Goal: Find specific page/section: Find specific page/section

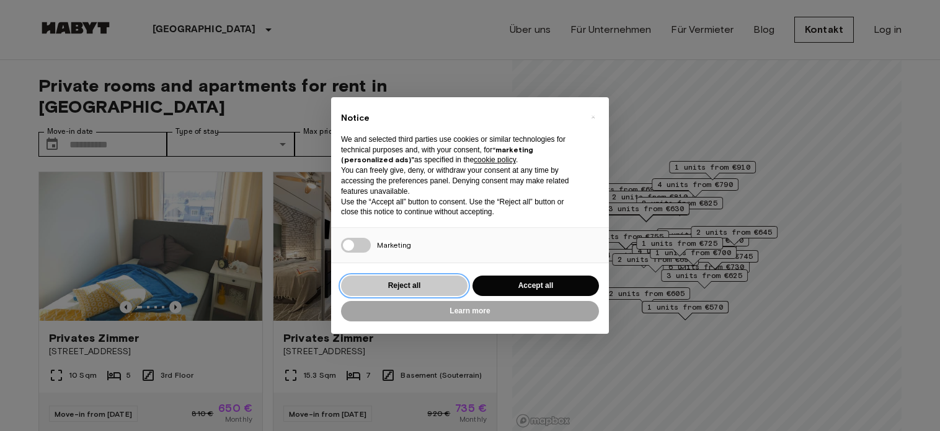
click at [403, 287] on button "Reject all" at bounding box center [404, 286] width 126 height 20
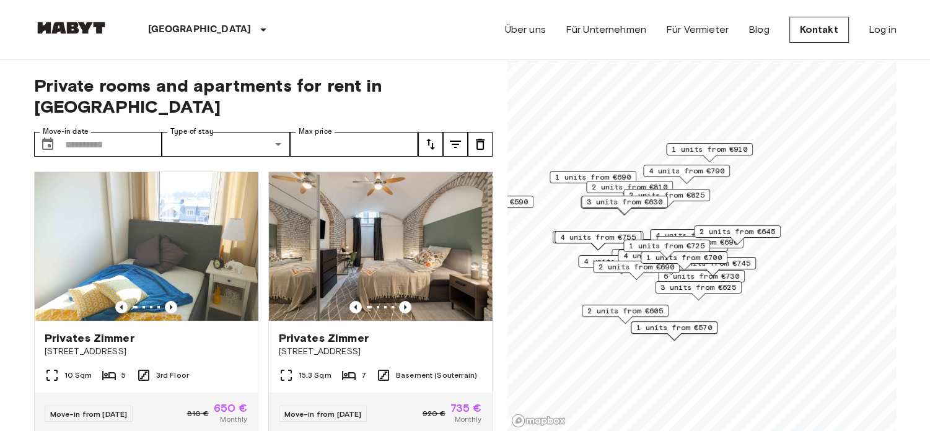
click at [706, 232] on span "2 units from €645" at bounding box center [738, 231] width 76 height 11
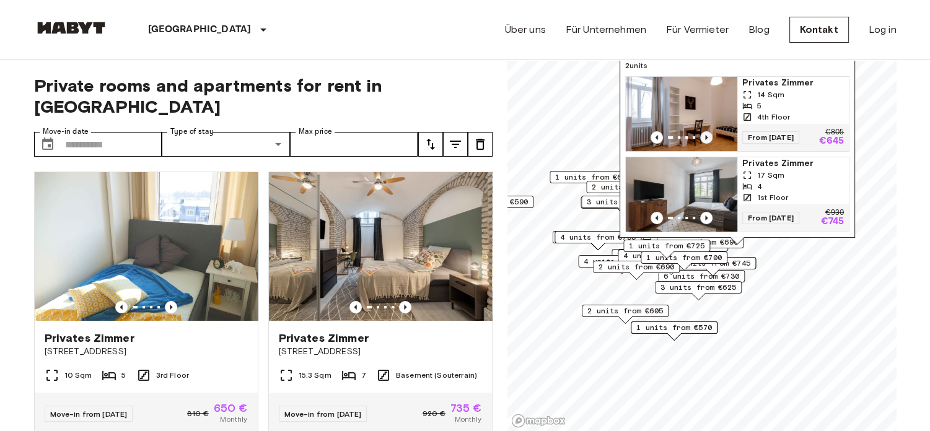
click at [707, 131] on icon "Previous image" at bounding box center [706, 137] width 12 height 12
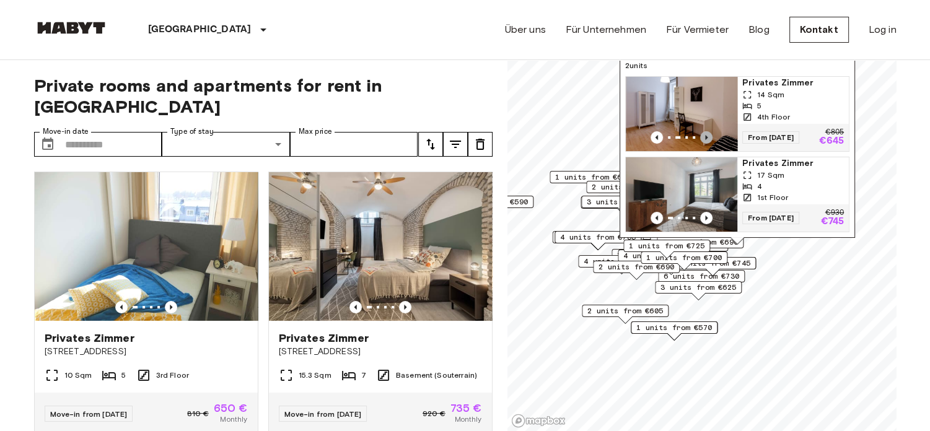
click at [707, 131] on icon "Previous image" at bounding box center [706, 137] width 12 height 12
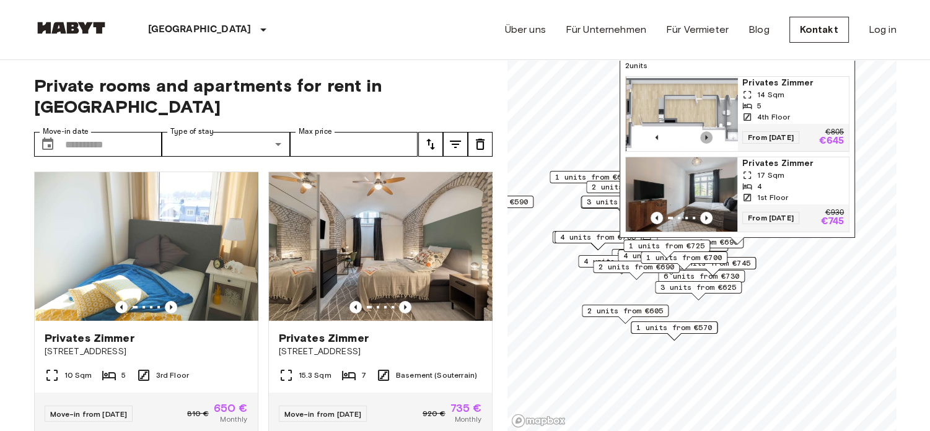
click at [707, 131] on icon "Previous image" at bounding box center [706, 137] width 12 height 12
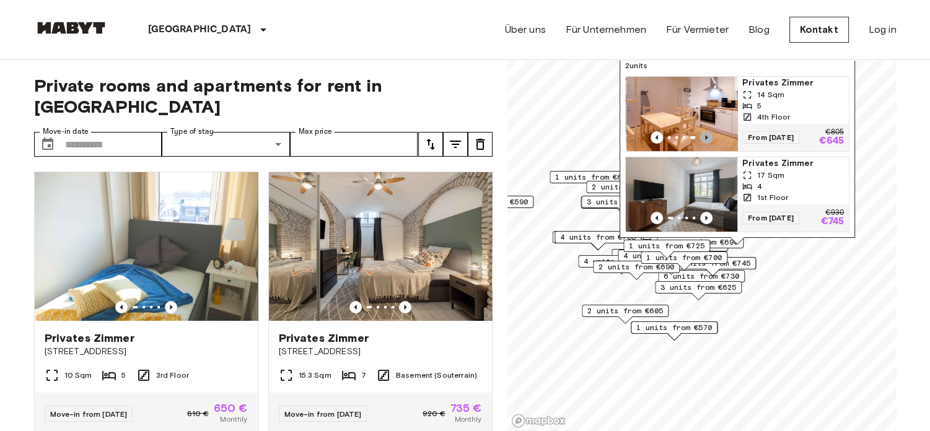
click at [707, 131] on icon "Previous image" at bounding box center [706, 137] width 12 height 12
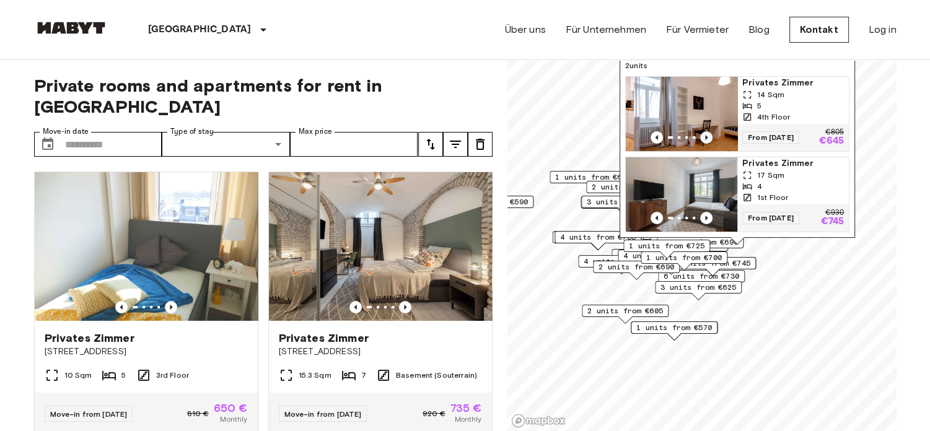
click at [707, 131] on icon "Previous image" at bounding box center [706, 137] width 12 height 12
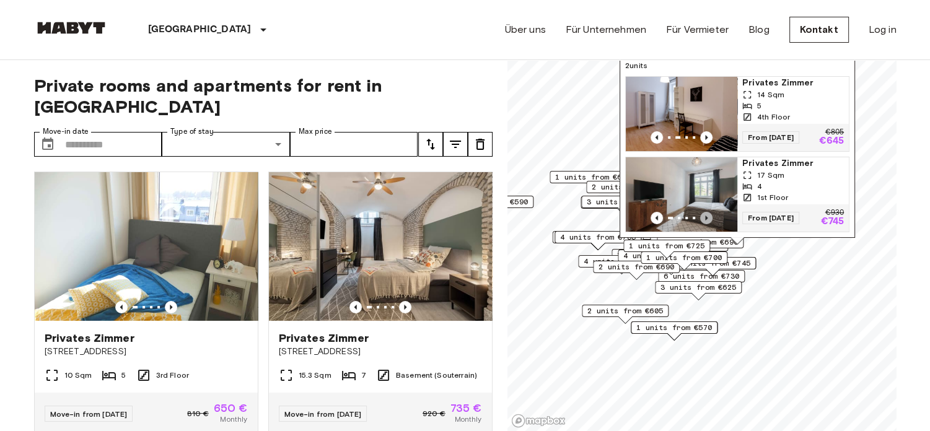
click at [704, 212] on icon "Previous image" at bounding box center [706, 218] width 12 height 12
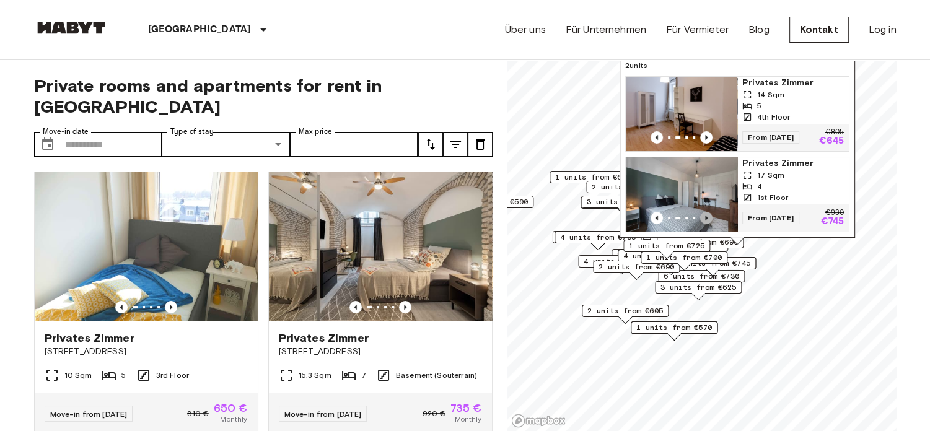
click at [704, 212] on icon "Previous image" at bounding box center [706, 218] width 12 height 12
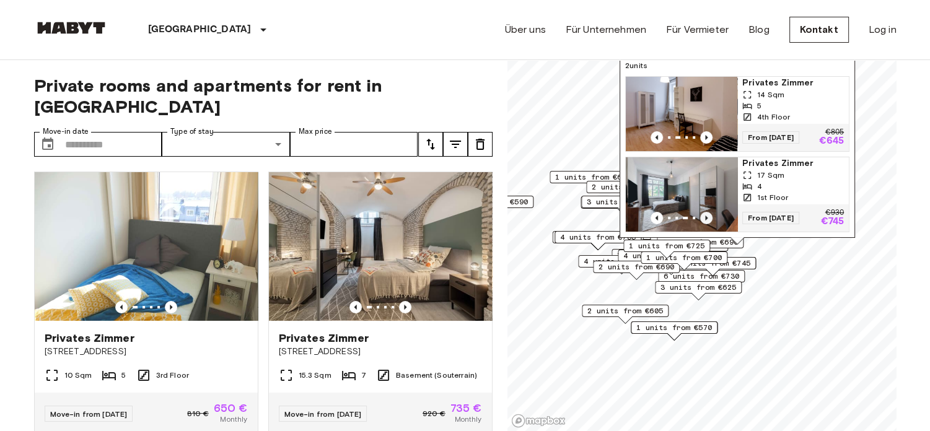
click at [704, 212] on icon "Previous image" at bounding box center [706, 218] width 12 height 12
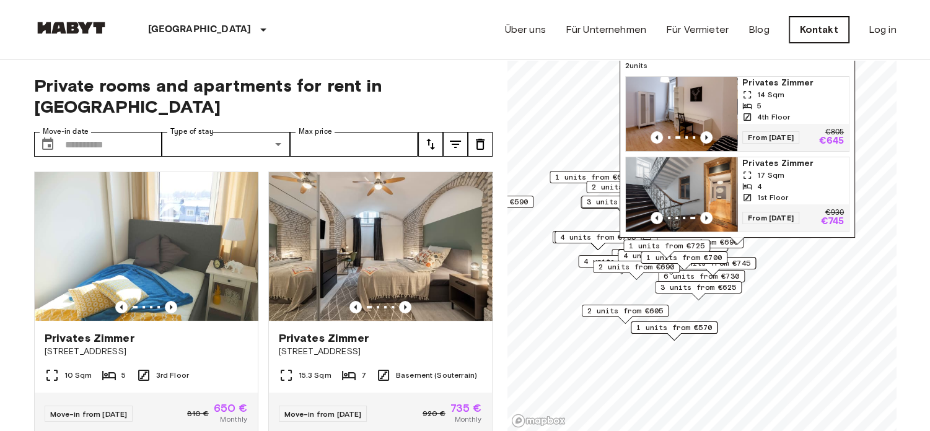
click at [804, 29] on link "Kontakt" at bounding box center [820, 30] width 60 height 26
